Goal: Information Seeking & Learning: Learn about a topic

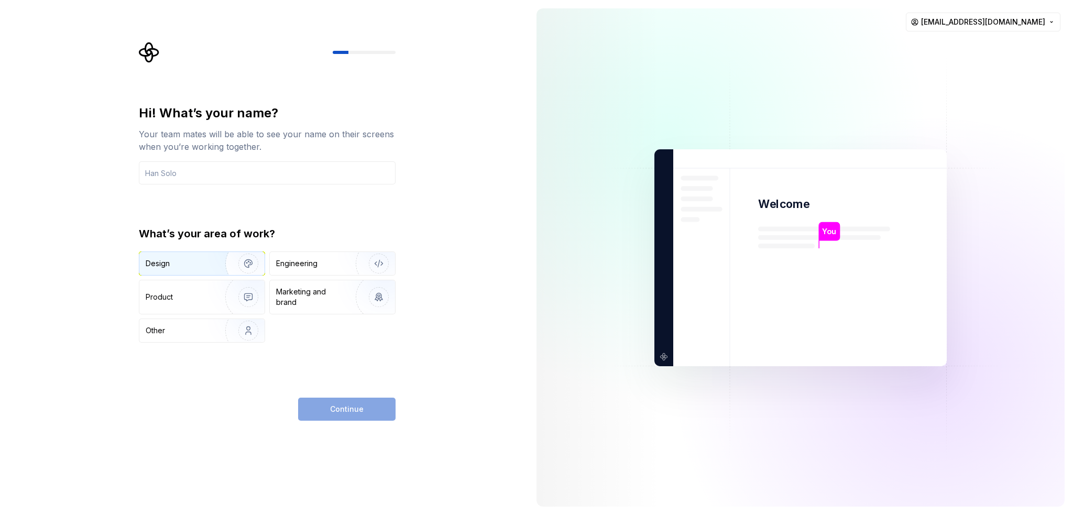
click at [217, 268] on img "button" at bounding box center [241, 264] width 67 height 70
click at [208, 290] on div "Product" at bounding box center [201, 297] width 125 height 34
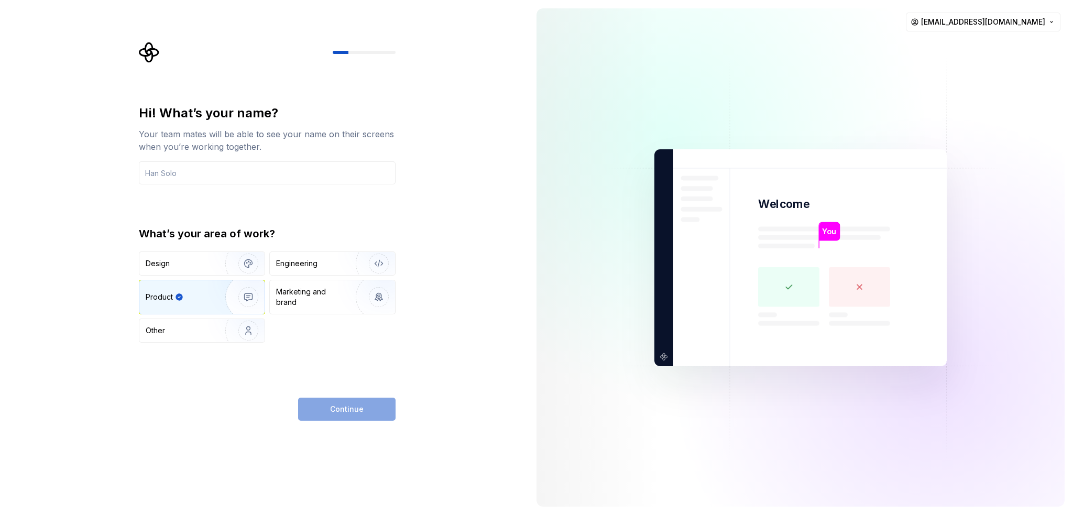
click at [341, 410] on div "Continue" at bounding box center [346, 409] width 97 height 23
click at [377, 407] on div "Continue" at bounding box center [346, 409] width 97 height 23
click at [212, 162] on input "text" at bounding box center [267, 172] width 257 height 23
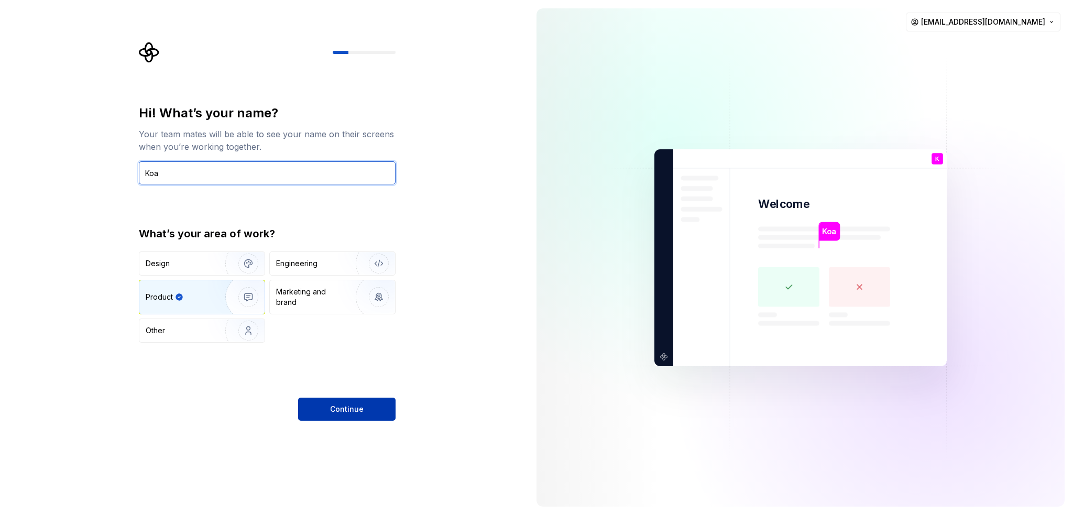
type input "Koa"
click at [351, 406] on span "Continue" at bounding box center [347, 409] width 34 height 10
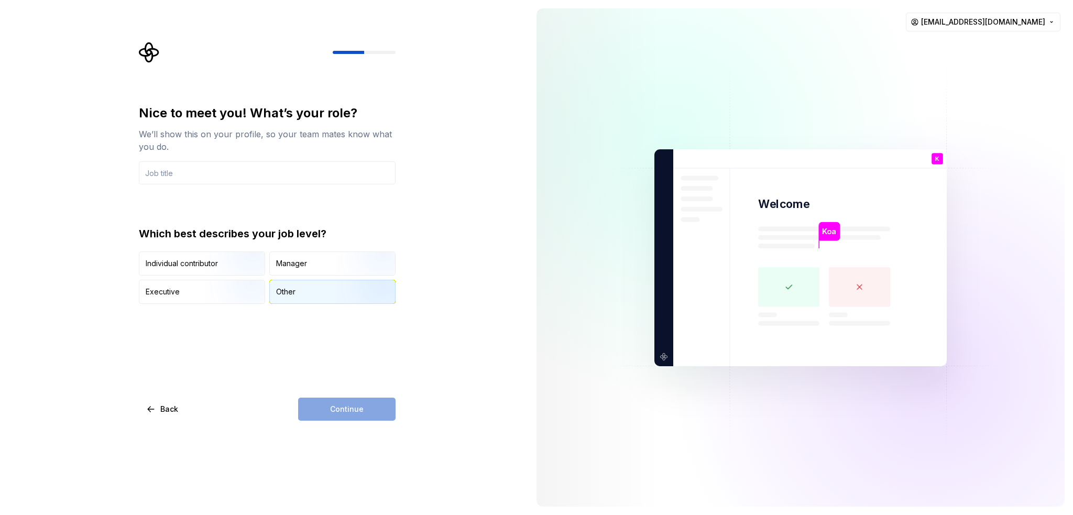
click at [288, 290] on div "Other" at bounding box center [285, 292] width 19 height 10
click at [352, 406] on div "Continue" at bounding box center [346, 409] width 97 height 23
click at [220, 184] on input "text" at bounding box center [267, 172] width 257 height 23
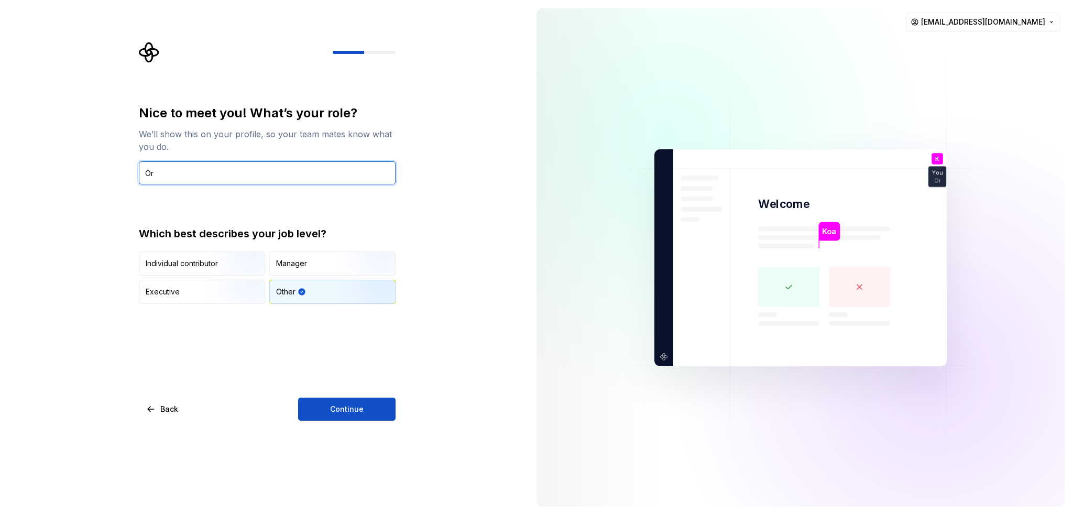
type input "O"
type input "Product Design"
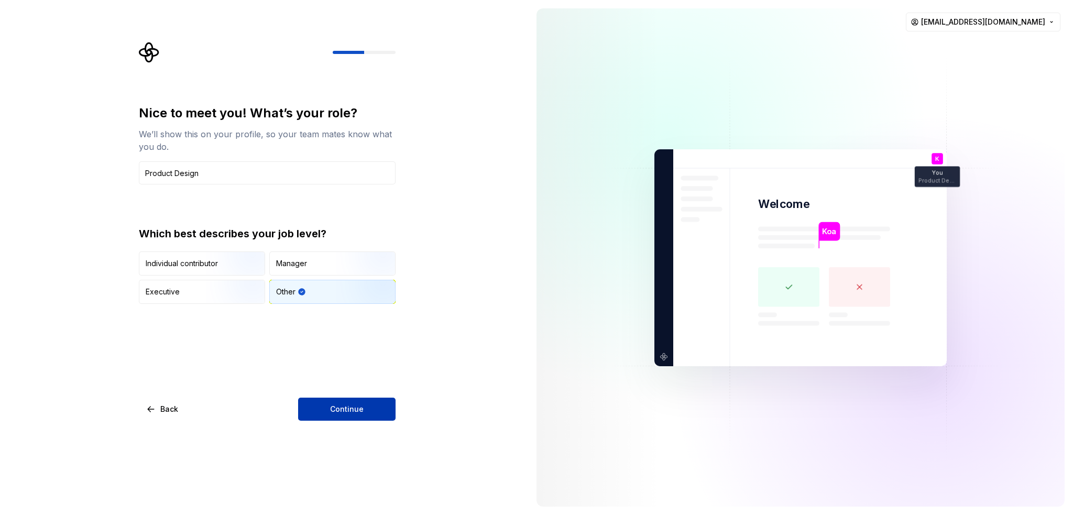
click at [334, 415] on span "Continue" at bounding box center [347, 409] width 34 height 10
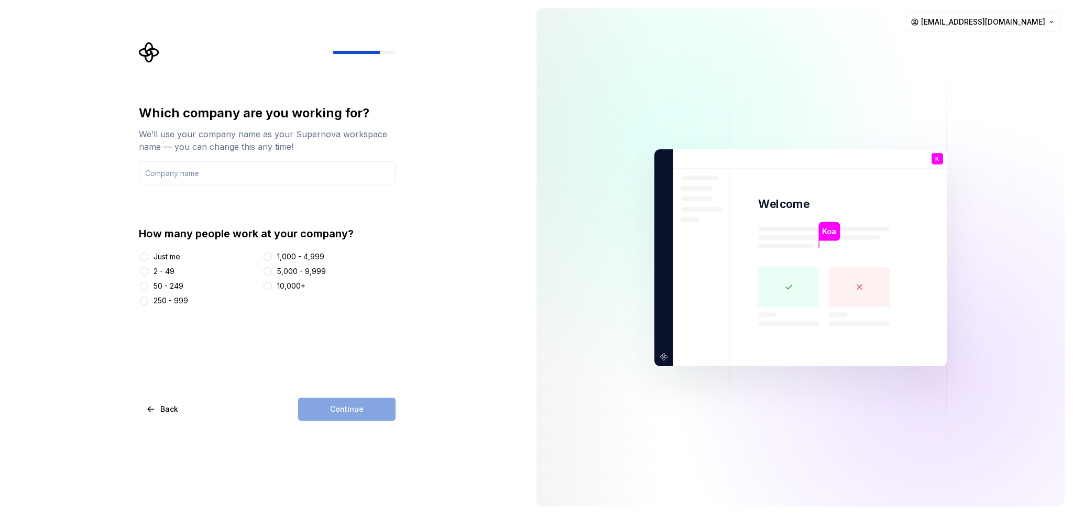
click at [159, 268] on div "2 - 49" at bounding box center [164, 271] width 21 height 10
click at [148, 268] on button "2 - 49" at bounding box center [144, 271] width 8 height 8
click at [219, 168] on input "text" at bounding box center [267, 172] width 257 height 23
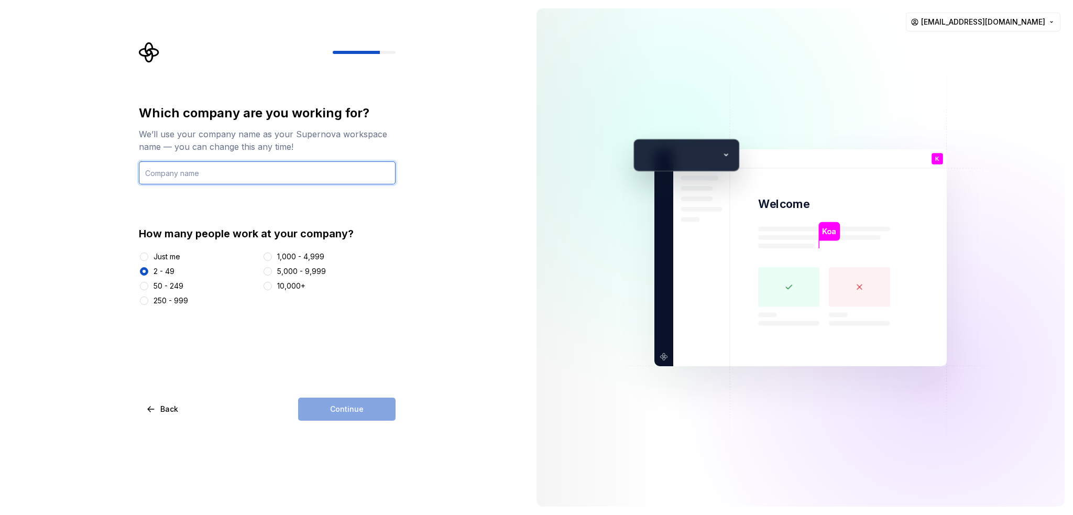
type input "FPT"
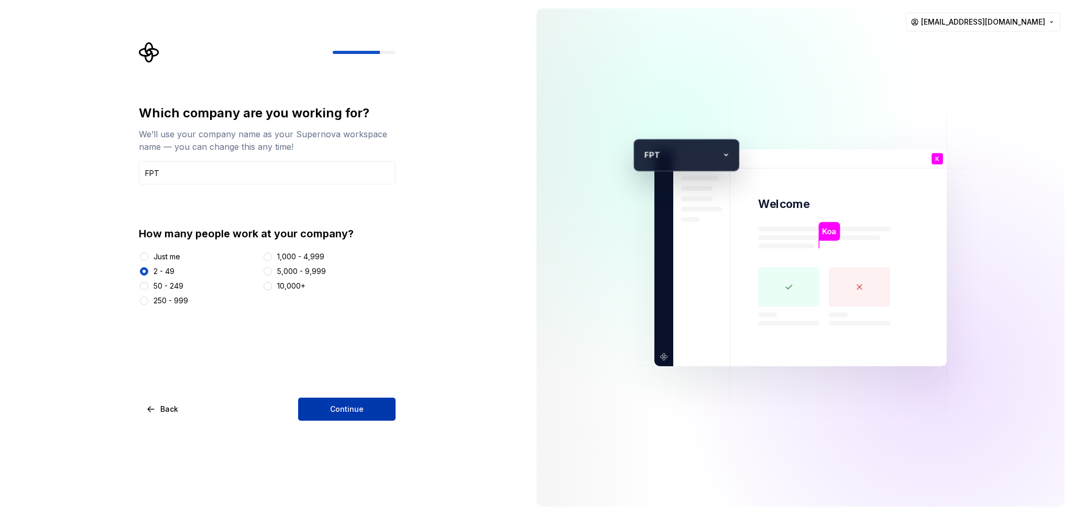
click at [357, 406] on span "Continue" at bounding box center [347, 409] width 34 height 10
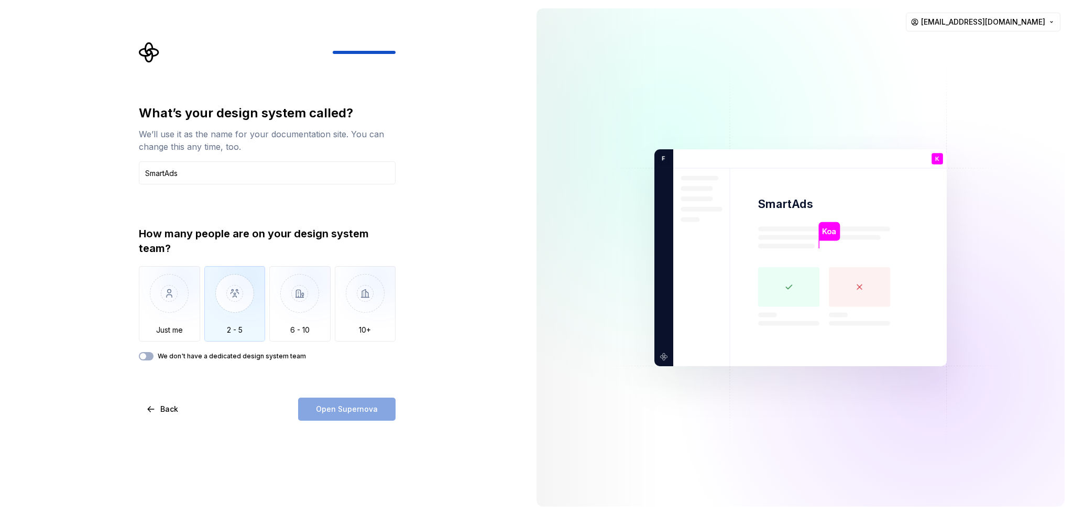
type input "SmartAds"
click at [210, 301] on img "button" at bounding box center [234, 301] width 61 height 70
click at [367, 411] on span "Open Supernova" at bounding box center [347, 409] width 62 height 10
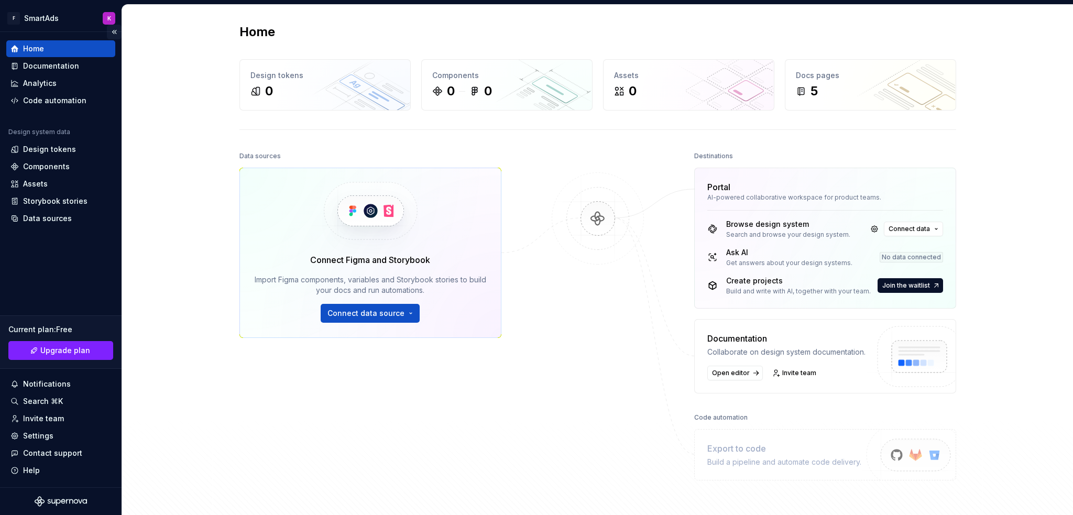
click at [114, 31] on button "Collapse sidebar" at bounding box center [114, 32] width 15 height 15
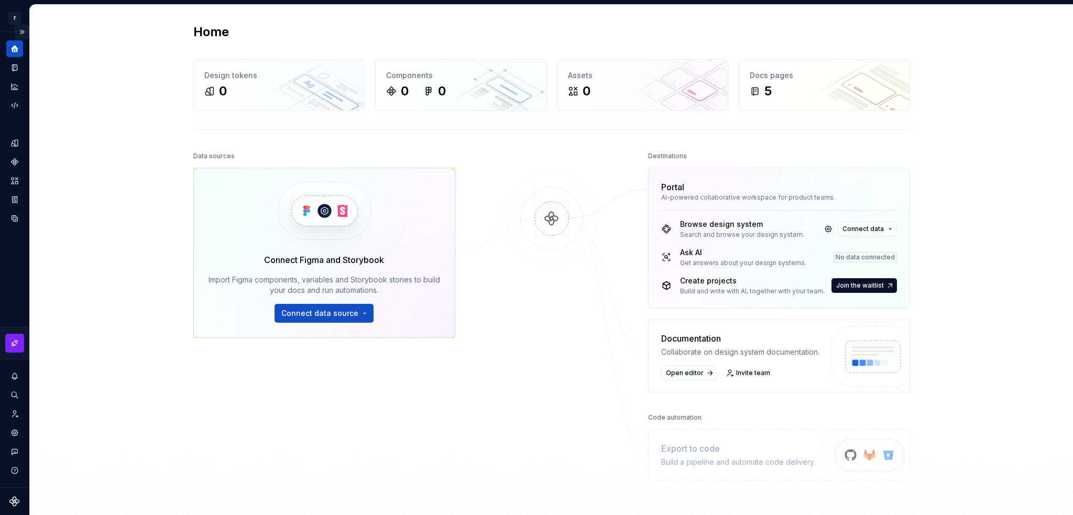
click at [26, 27] on button "Expand sidebar" at bounding box center [22, 32] width 15 height 15
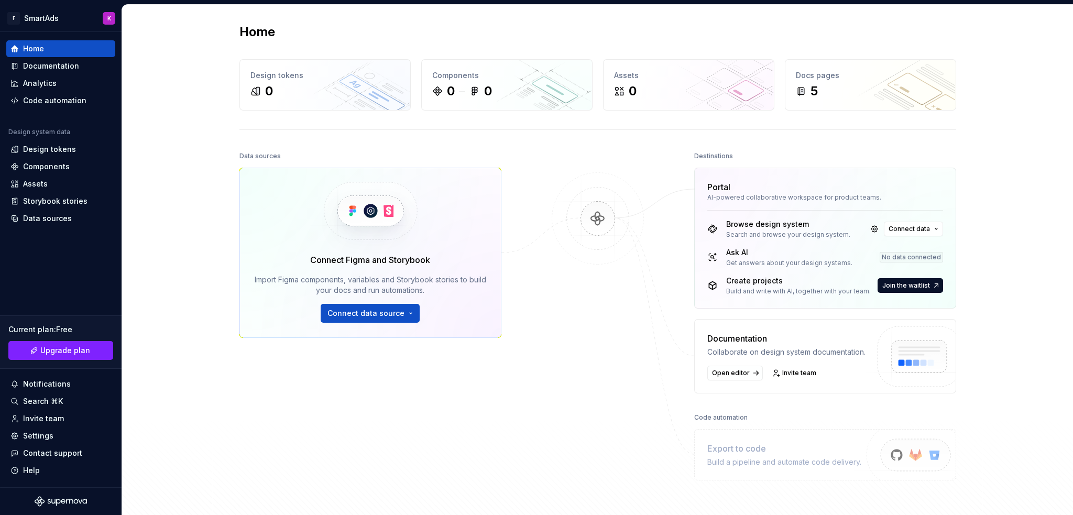
click at [591, 211] on img at bounding box center [598, 229] width 102 height 114
click at [371, 310] on span "Connect data source" at bounding box center [366, 313] width 77 height 10
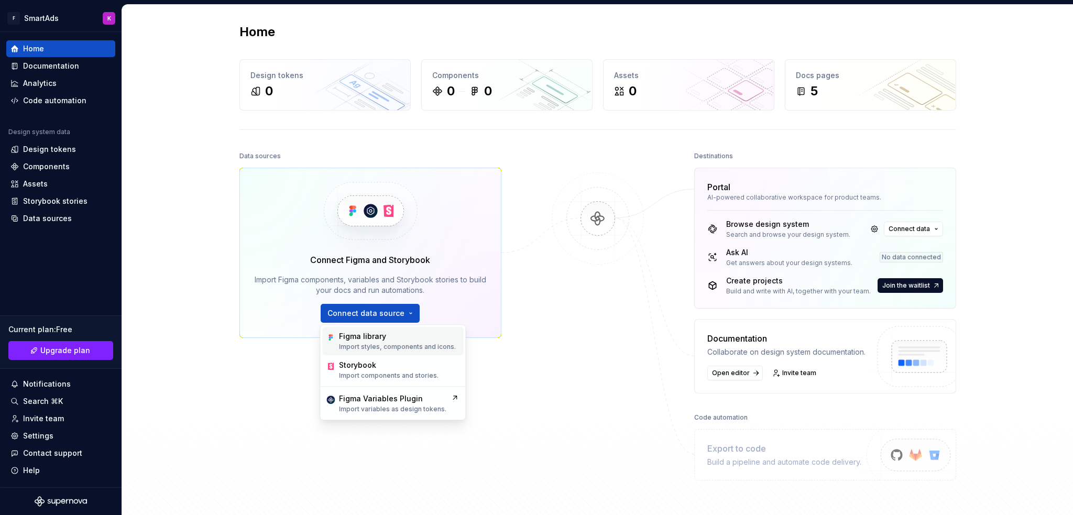
click at [397, 343] on p "Import styles, components and icons." at bounding box center [397, 347] width 117 height 8
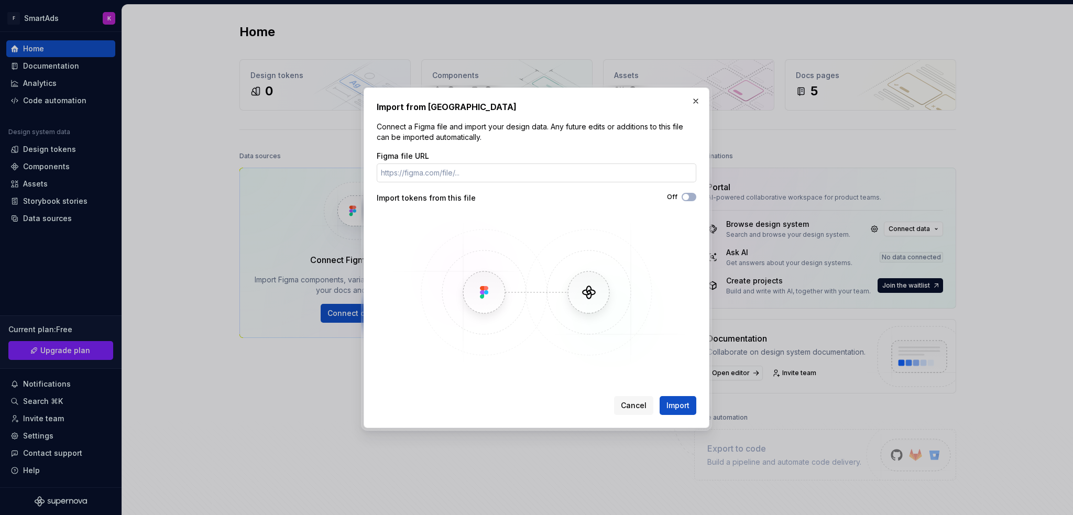
click at [426, 168] on input "Figma file URL" at bounding box center [537, 173] width 320 height 19
paste input "https://www.figma.com/design/cRZ5kIi4kD6j9lh1dbh5mh/SmartAds---Design-System?no…"
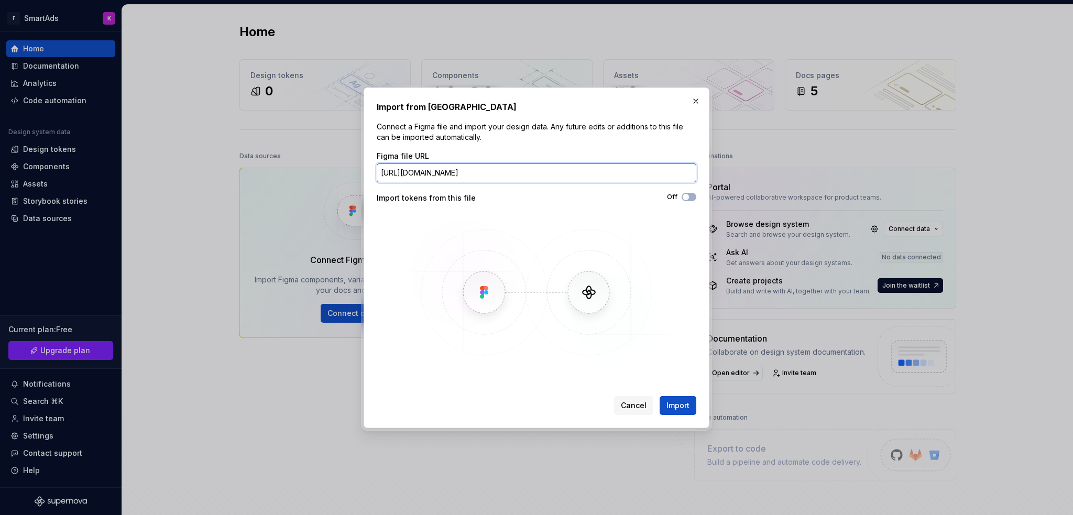
scroll to position [0, 155]
type input "https://www.figma.com/design/cRZ5kIi4kD6j9lh1dbh5mh/SmartAds---Design-System?no…"
click at [675, 406] on span "Import" at bounding box center [678, 405] width 23 height 10
click at [689, 194] on icon "button" at bounding box center [686, 197] width 8 height 6
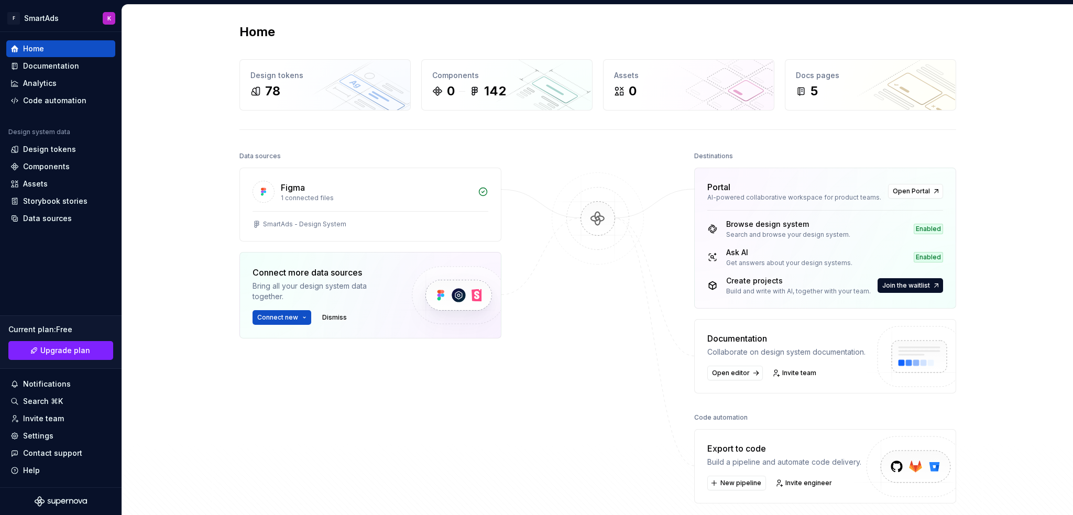
click at [455, 297] on img at bounding box center [458, 295] width 128 height 85
click at [290, 316] on span "Connect new" at bounding box center [277, 317] width 41 height 8
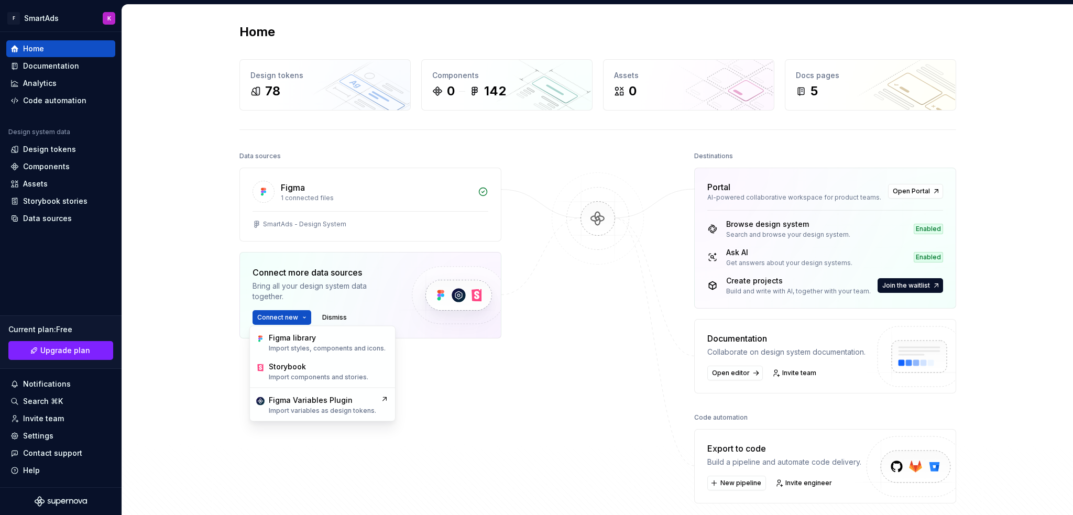
click at [403, 319] on img at bounding box center [458, 295] width 128 height 85
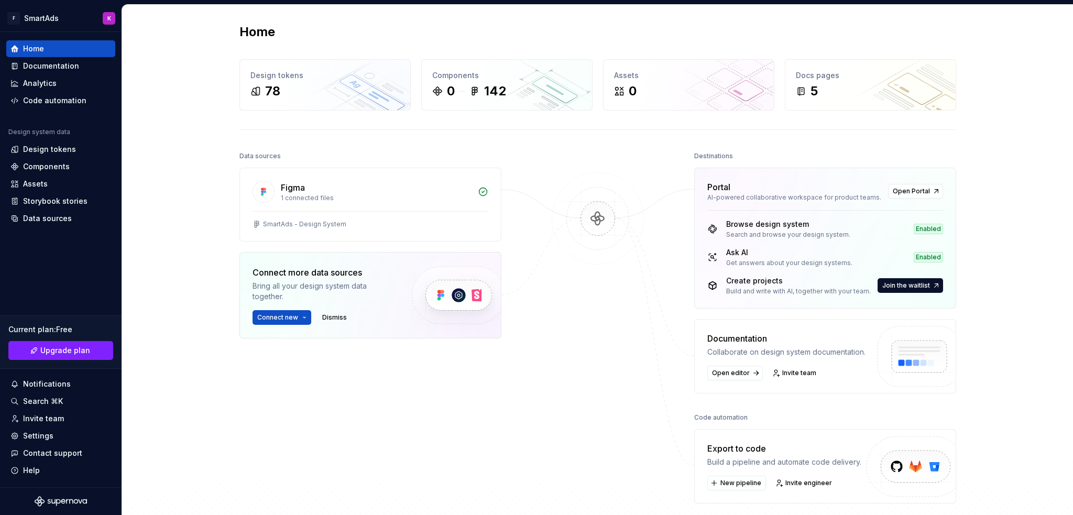
click at [627, 215] on img at bounding box center [598, 229] width 102 height 114
click at [432, 212] on div "SmartAds - Design System" at bounding box center [370, 226] width 261 height 30
click at [479, 94] on div "142" at bounding box center [488, 91] width 37 height 17
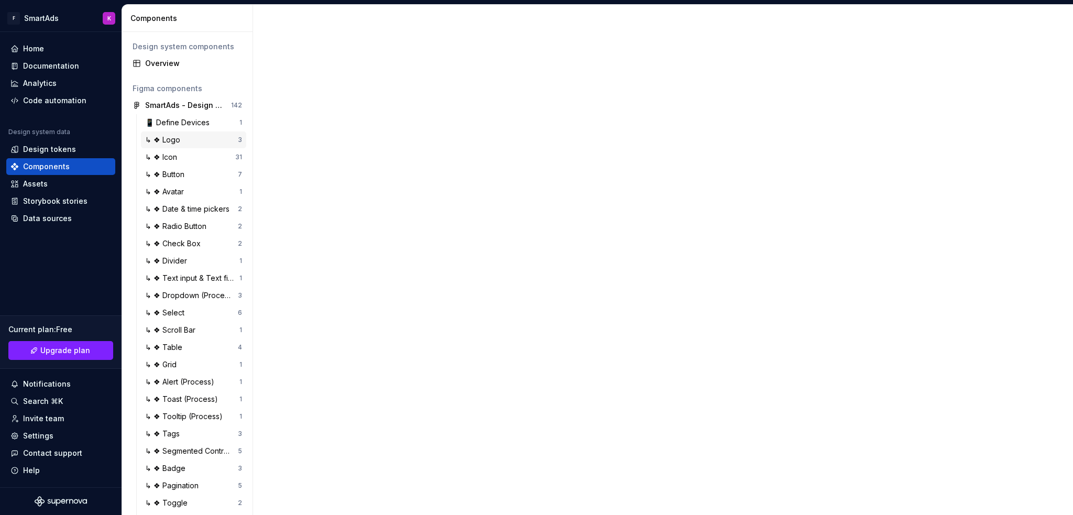
click at [174, 138] on div "↳ ❖ Logo" at bounding box center [164, 140] width 39 height 10
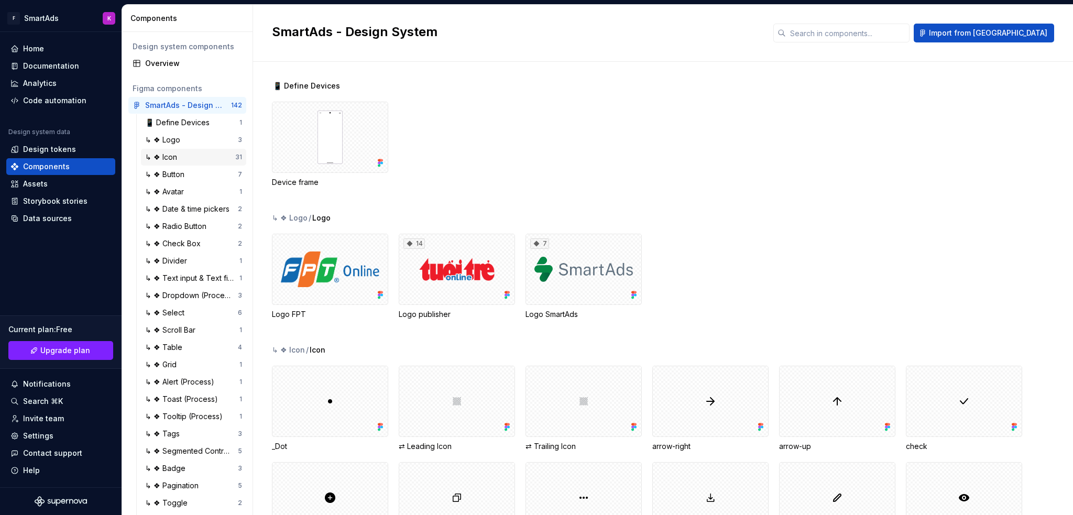
click at [172, 161] on div "↳ ❖ Icon" at bounding box center [163, 157] width 36 height 10
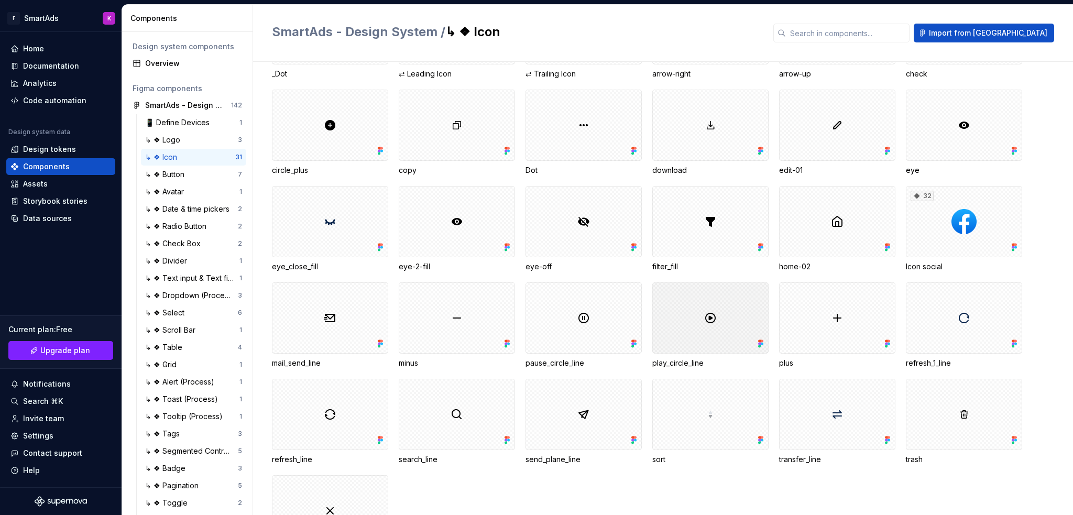
scroll to position [179, 0]
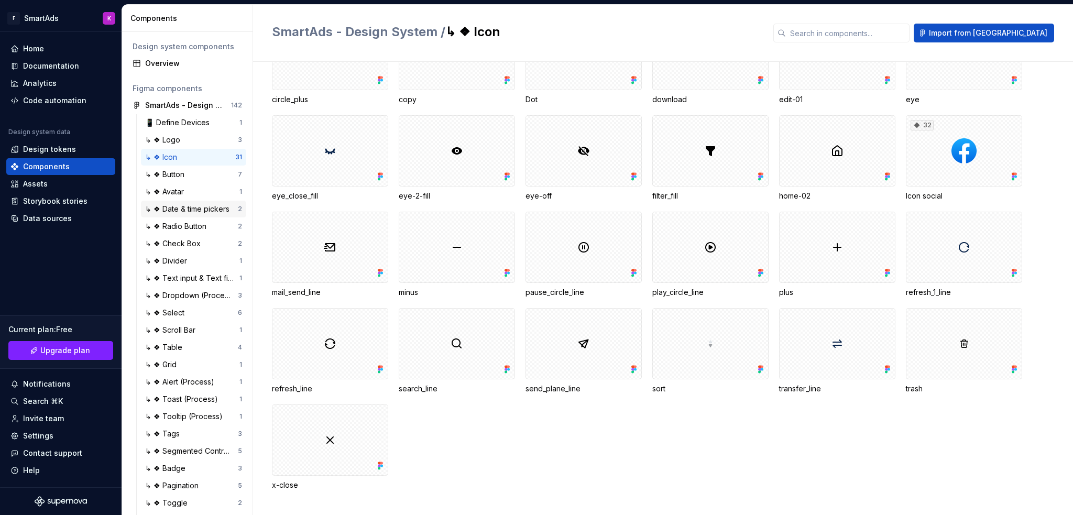
click at [170, 205] on div "↳ ❖ Date & time pickers" at bounding box center [189, 209] width 89 height 10
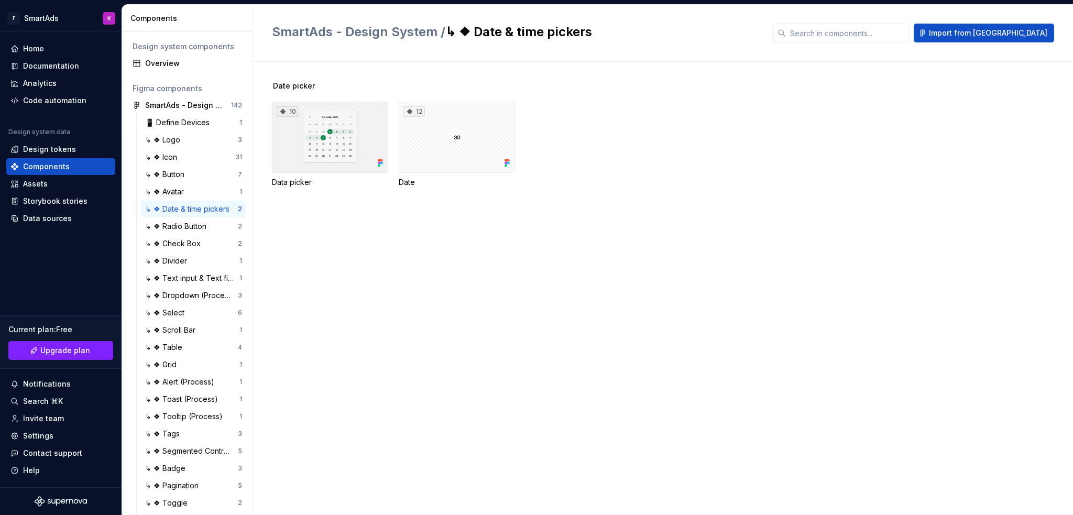
click at [343, 150] on div "10" at bounding box center [330, 137] width 116 height 71
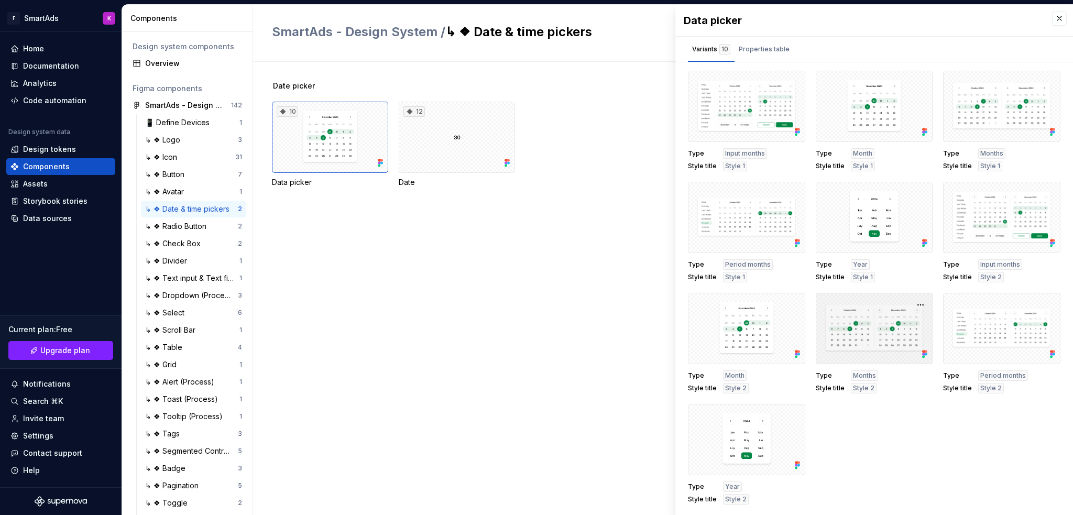
click at [857, 311] on div at bounding box center [874, 328] width 117 height 71
click at [870, 341] on div at bounding box center [874, 328] width 117 height 71
click at [700, 366] on div "Type Month Style title Style 2" at bounding box center [746, 343] width 117 height 101
click at [732, 344] on div at bounding box center [746, 328] width 117 height 71
click at [739, 330] on div at bounding box center [746, 328] width 117 height 71
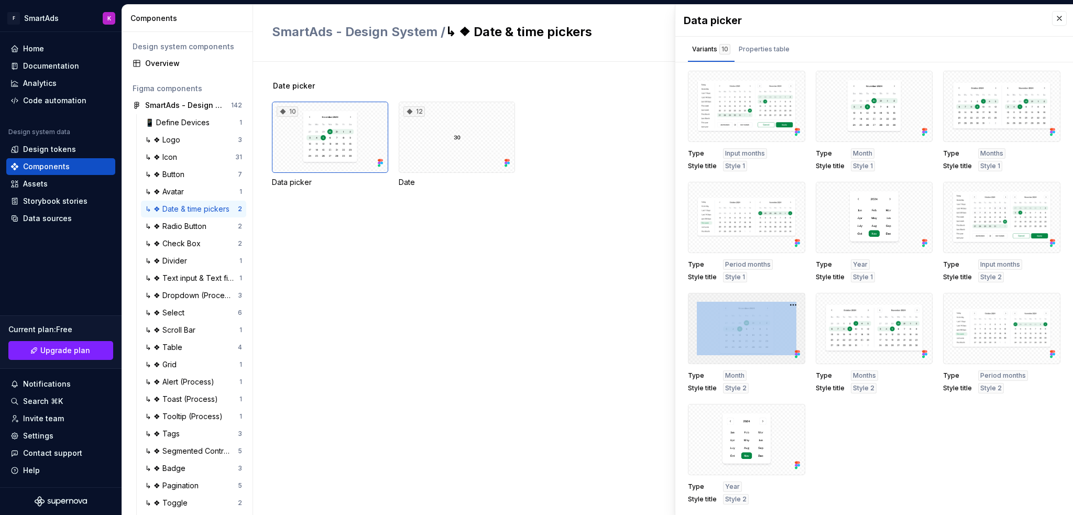
click at [739, 330] on div at bounding box center [746, 328] width 117 height 71
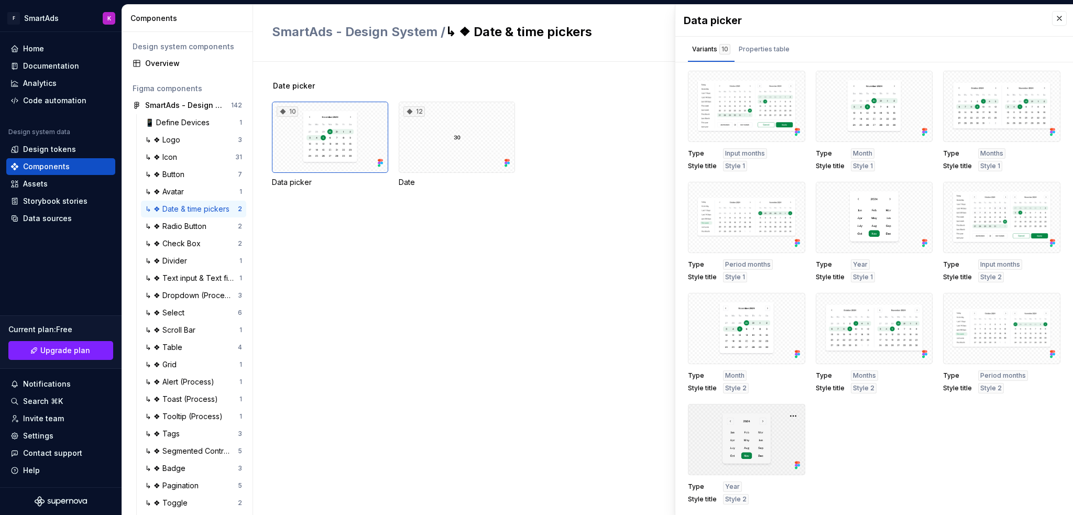
click at [741, 420] on div at bounding box center [746, 439] width 117 height 71
click at [985, 353] on div at bounding box center [1001, 328] width 117 height 71
drag, startPoint x: 994, startPoint y: 336, endPoint x: 977, endPoint y: 375, distance: 42.1
click at [966, 374] on span "Type" at bounding box center [957, 376] width 29 height 8
click at [989, 388] on span "Style 2" at bounding box center [991, 388] width 21 height 8
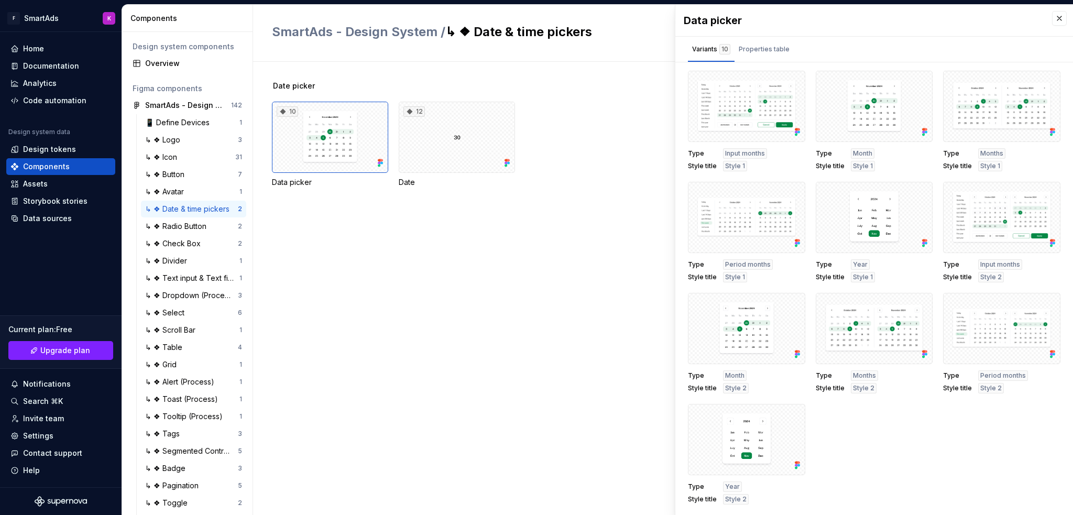
click at [960, 384] on span "Style title" at bounding box center [957, 388] width 29 height 8
click at [828, 352] on div at bounding box center [874, 328] width 117 height 71
click at [833, 338] on div at bounding box center [874, 328] width 117 height 71
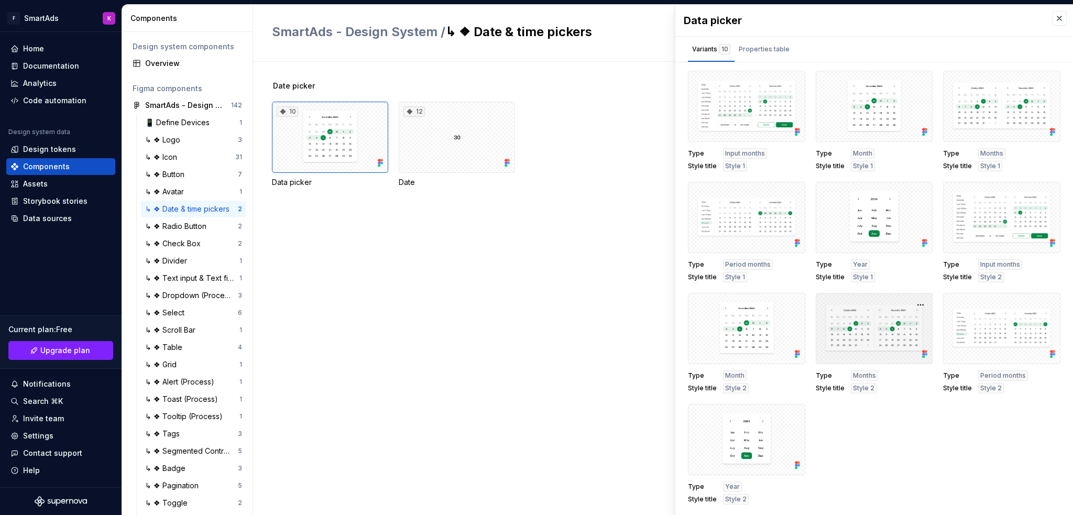
click at [869, 338] on div at bounding box center [874, 328] width 117 height 71
drag, startPoint x: 872, startPoint y: 332, endPoint x: 879, endPoint y: 338, distance: 9.0
click at [879, 338] on div at bounding box center [874, 328] width 117 height 71
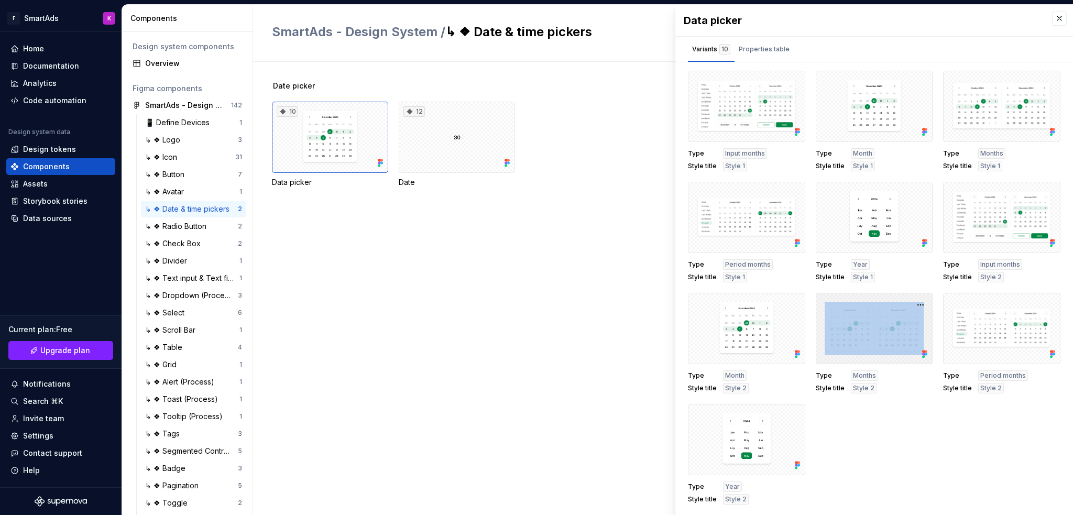
click at [879, 338] on div at bounding box center [874, 328] width 117 height 71
click at [763, 56] on div "Properties table" at bounding box center [764, 49] width 59 height 17
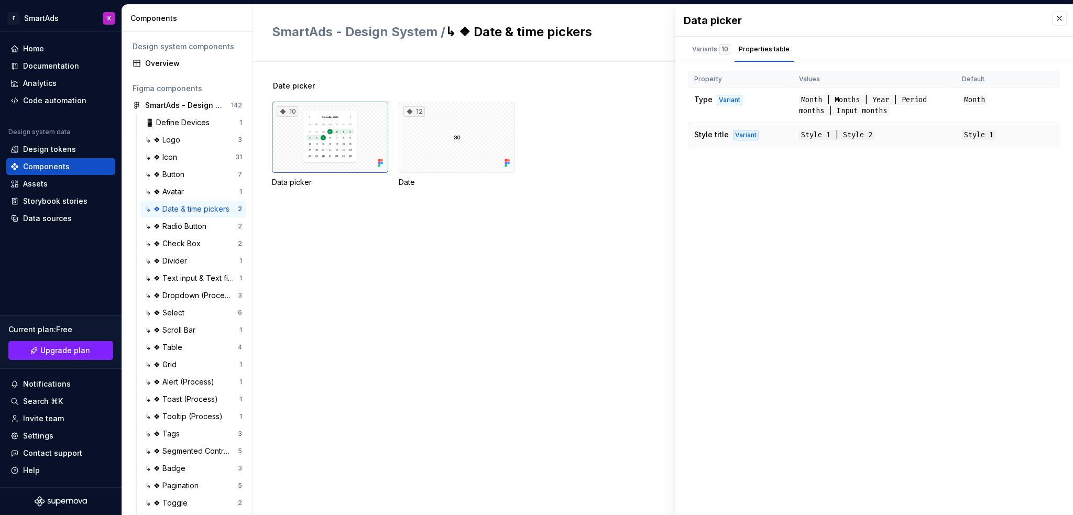
click at [895, 143] on td "Style 1 | Style 2" at bounding box center [874, 135] width 163 height 24
click at [794, 129] on td "Style 1 | Style 2" at bounding box center [874, 135] width 163 height 24
click at [751, 130] on div "Variant" at bounding box center [746, 135] width 26 height 10
click at [723, 56] on div "Variants 10" at bounding box center [711, 49] width 47 height 17
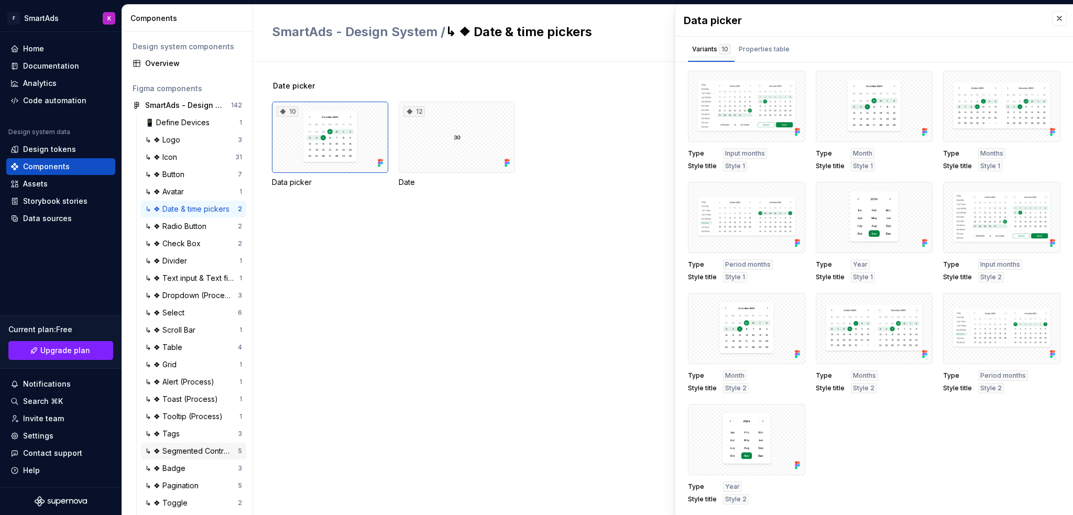
scroll to position [248, 0]
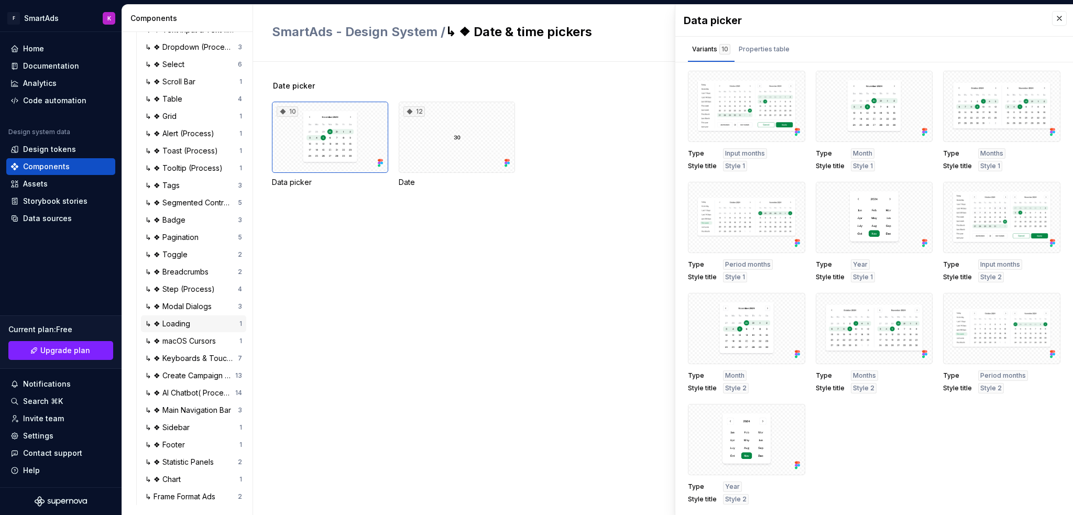
click at [172, 324] on div "↳ ❖ Loading" at bounding box center [169, 324] width 49 height 10
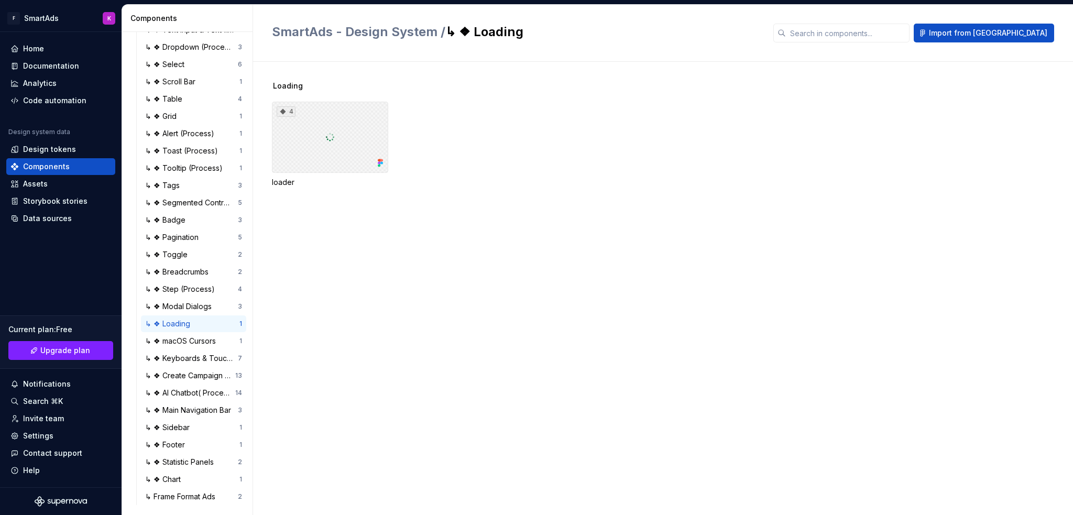
click at [338, 156] on div "4" at bounding box center [330, 137] width 116 height 71
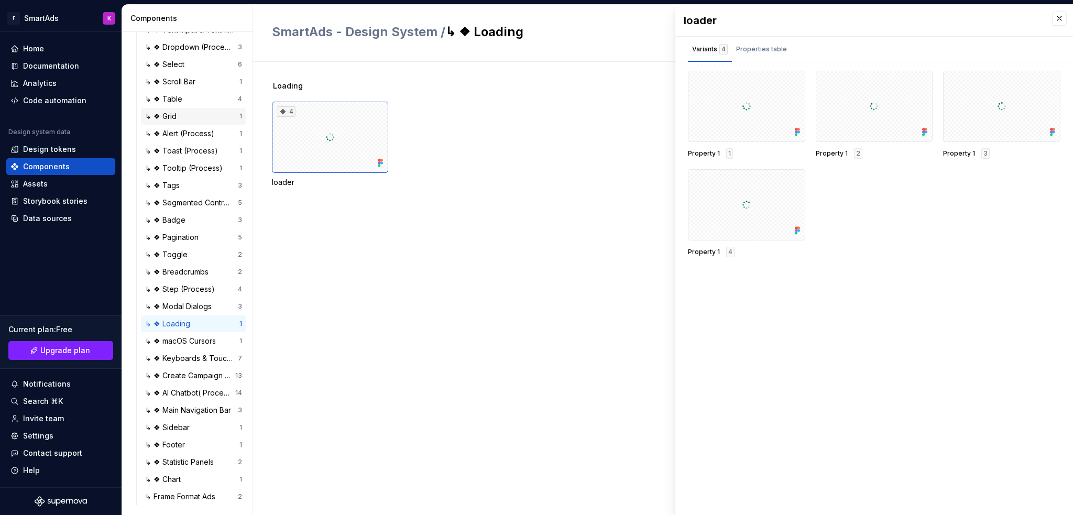
click at [165, 119] on div "↳ ❖ Grid" at bounding box center [163, 116] width 36 height 10
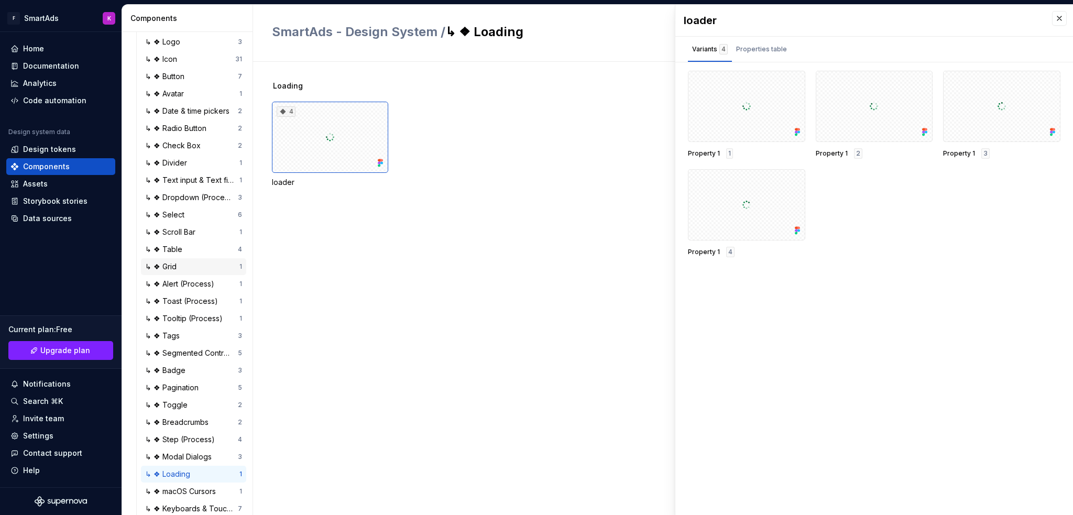
scroll to position [34, 0]
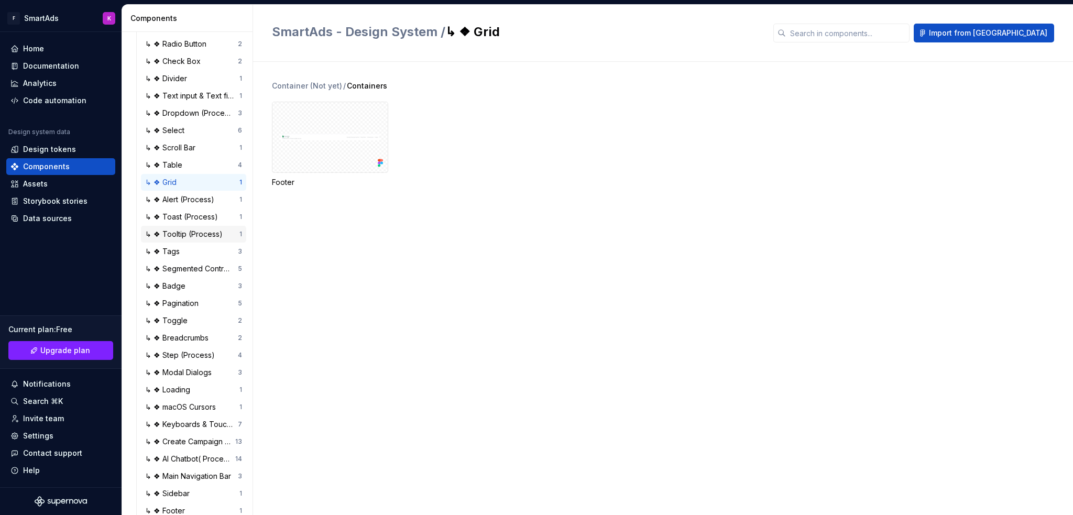
scroll to position [248, 0]
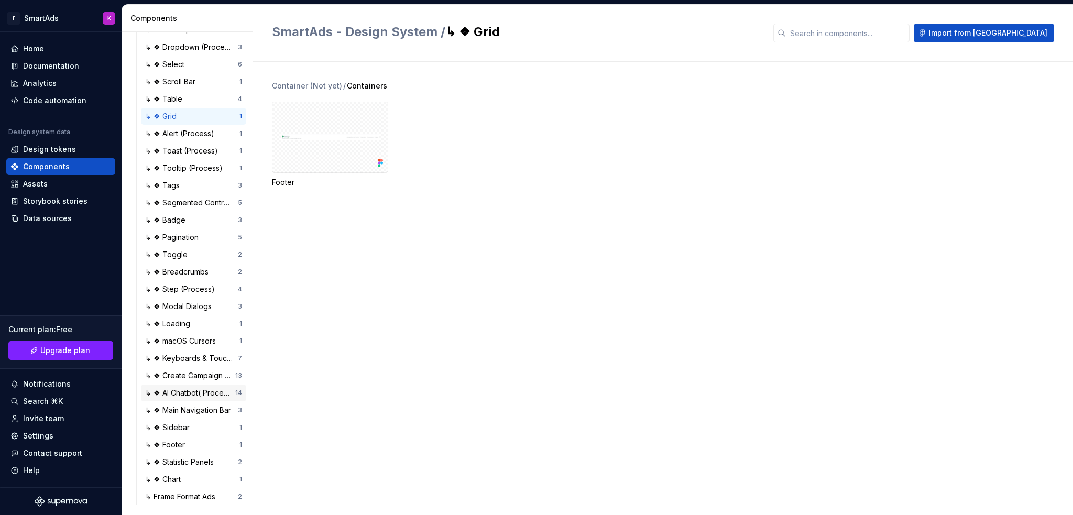
click at [194, 392] on div "↳ ❖ AI Chatbot( Process)" at bounding box center [190, 393] width 90 height 10
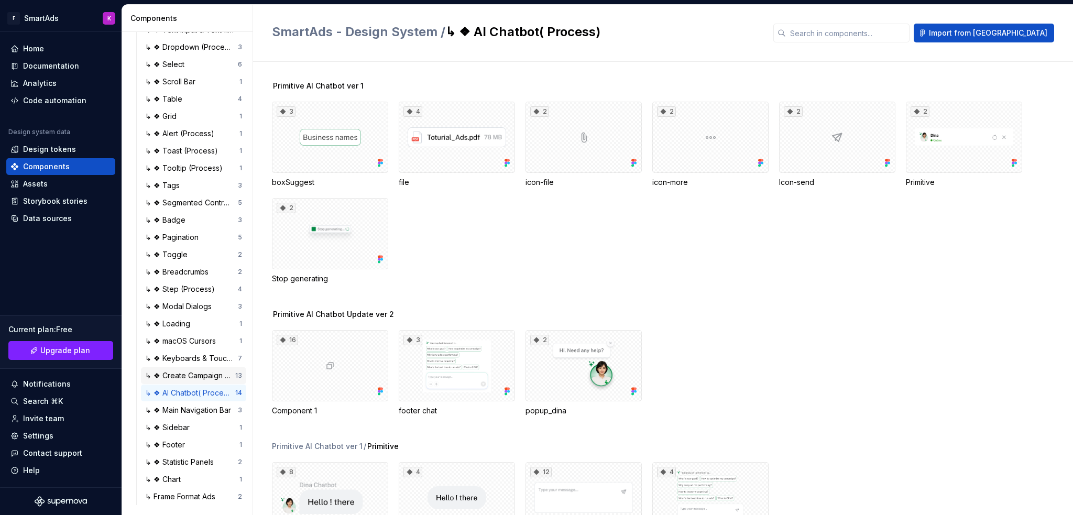
click at [168, 378] on div "↳ ❖ Create Campaign (Process)" at bounding box center [190, 376] width 90 height 10
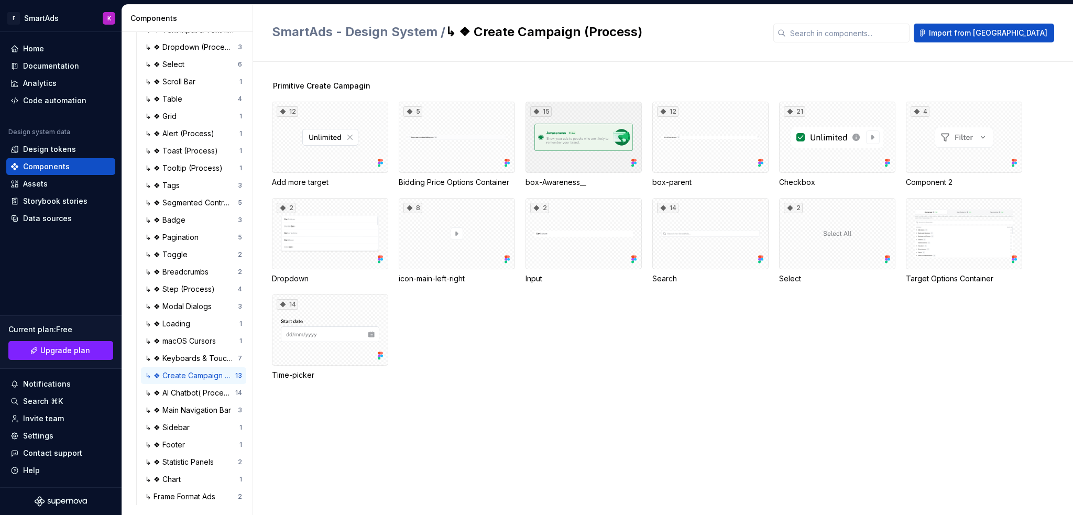
click at [528, 138] on div "15" at bounding box center [584, 137] width 116 height 71
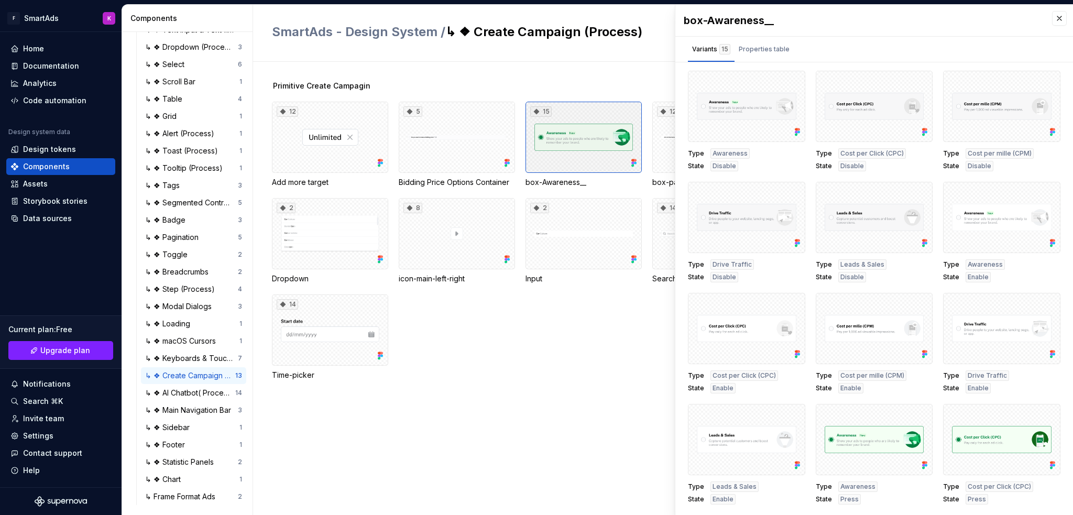
click at [564, 134] on div "15" at bounding box center [584, 137] width 116 height 71
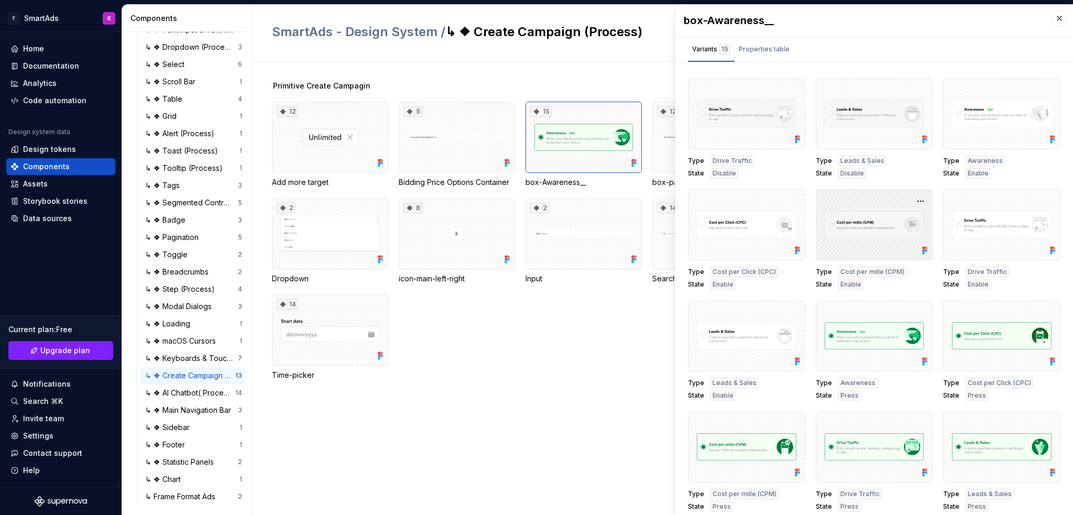
scroll to position [4, 0]
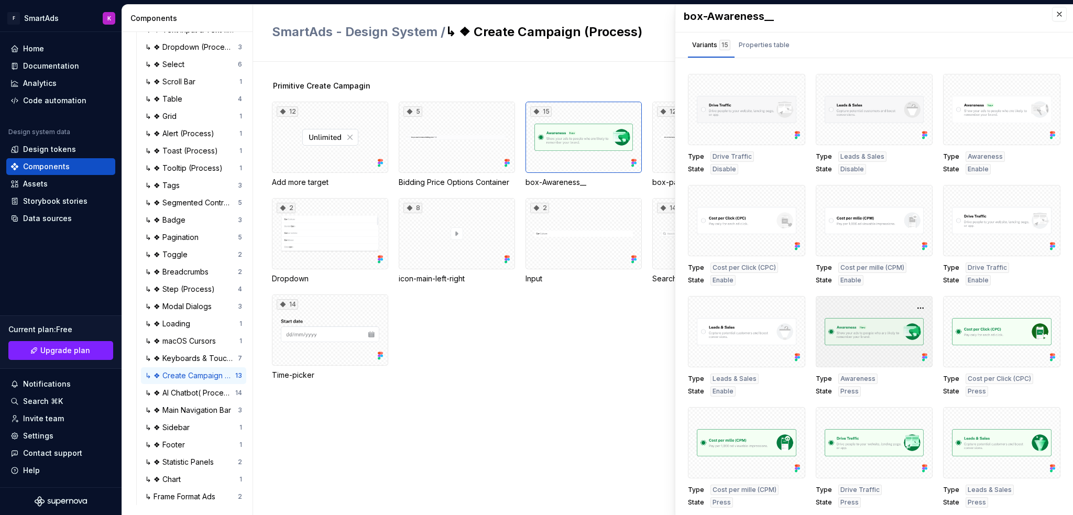
click at [902, 348] on div at bounding box center [874, 331] width 117 height 71
click at [914, 306] on button "button" at bounding box center [921, 308] width 15 height 15
click at [899, 325] on div "Open in Figma" at bounding box center [877, 337] width 68 height 31
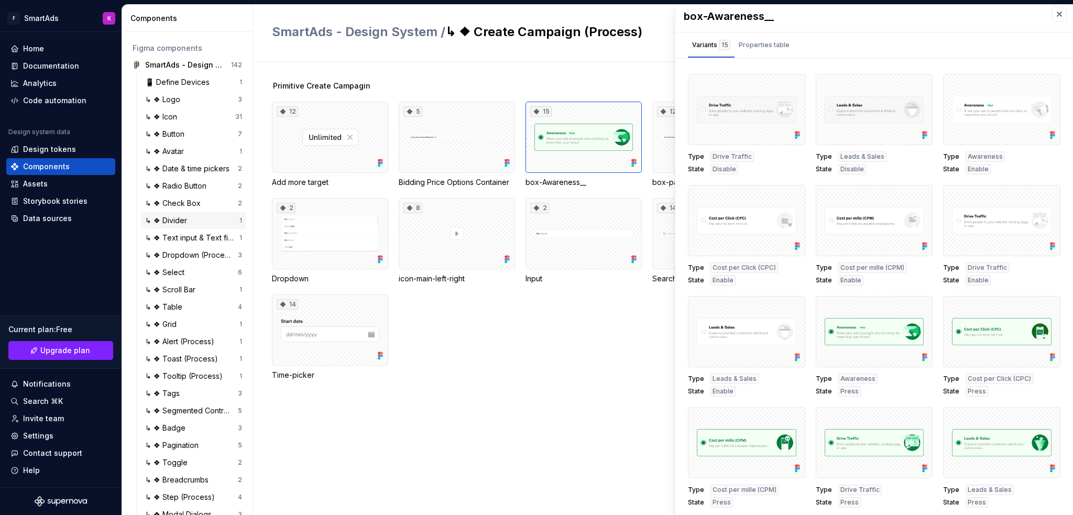
scroll to position [0, 0]
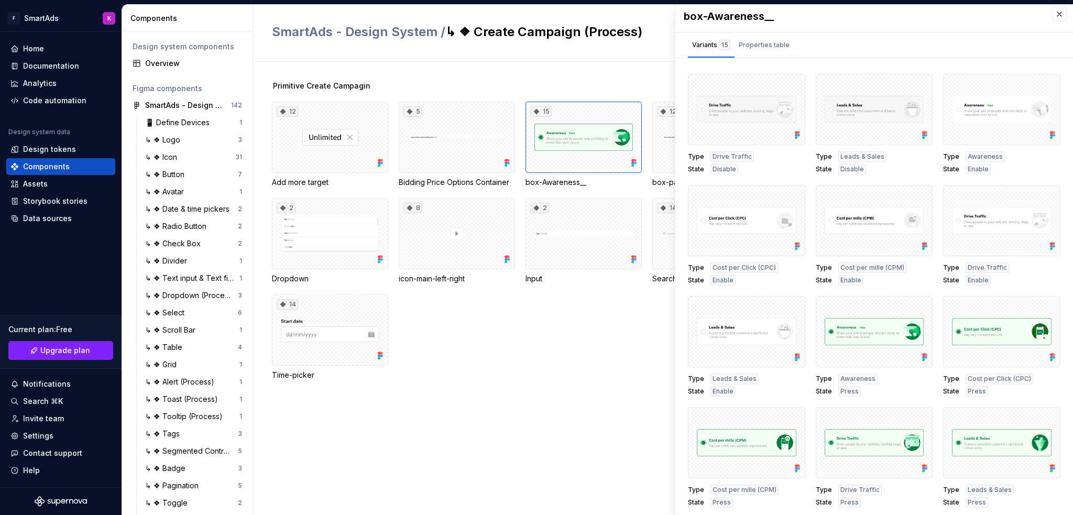
drag, startPoint x: 538, startPoint y: 393, endPoint x: 428, endPoint y: 279, distance: 158.6
click at [537, 393] on div "Primitive Create Campagin 12 Add more target 5 Bidding Price Options Container …" at bounding box center [672, 243] width 801 height 325
